Goal: Information Seeking & Learning: Learn about a topic

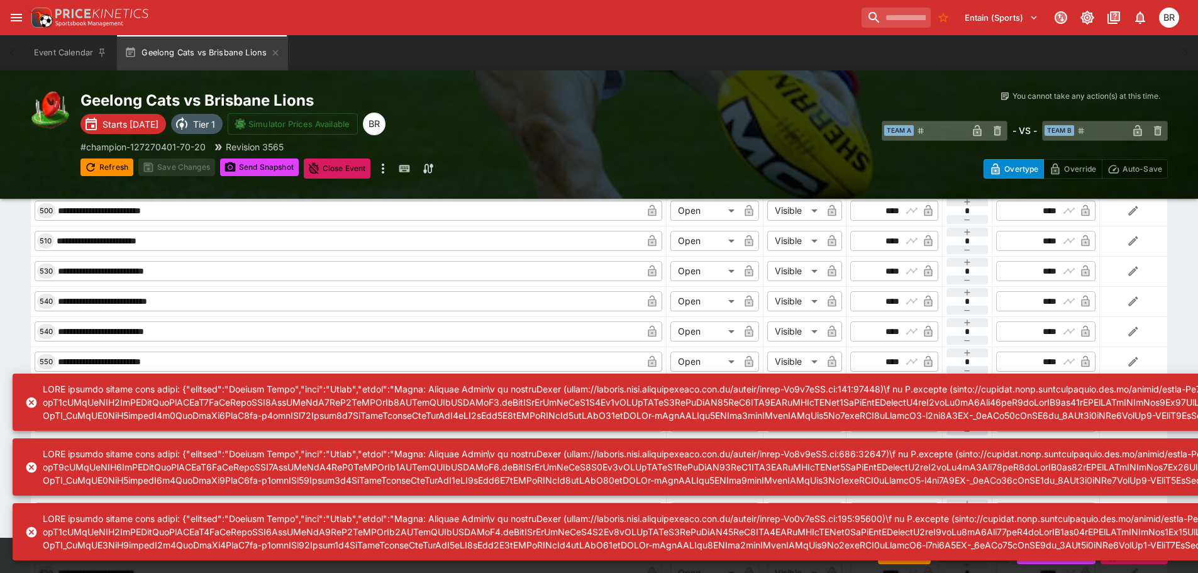
scroll to position [2121, 0]
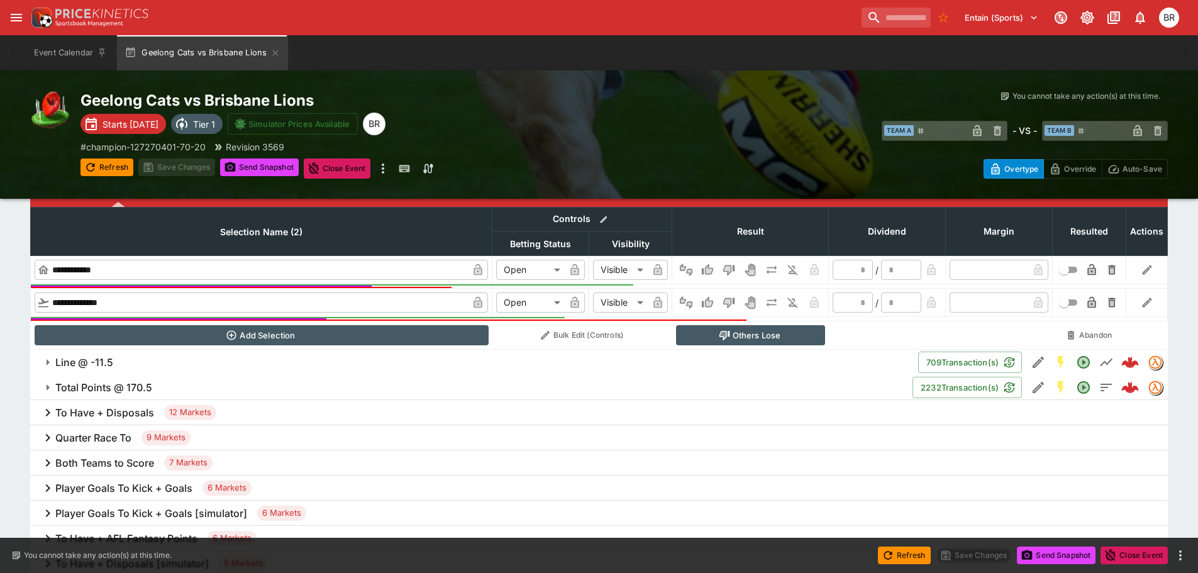
scroll to position [503, 0]
